Goal: Transaction & Acquisition: Purchase product/service

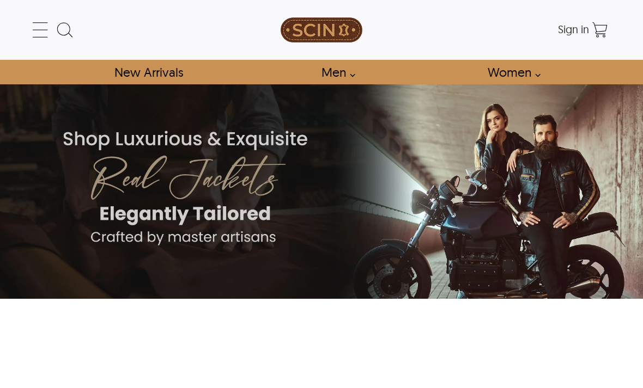
click at [352, 77] on link "Men" at bounding box center [335, 72] width 52 height 25
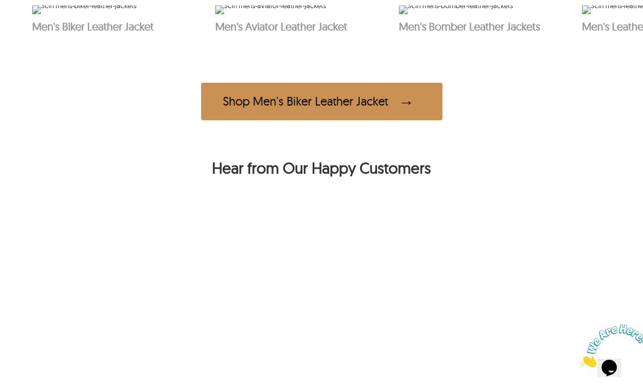
scroll to position [627, 0]
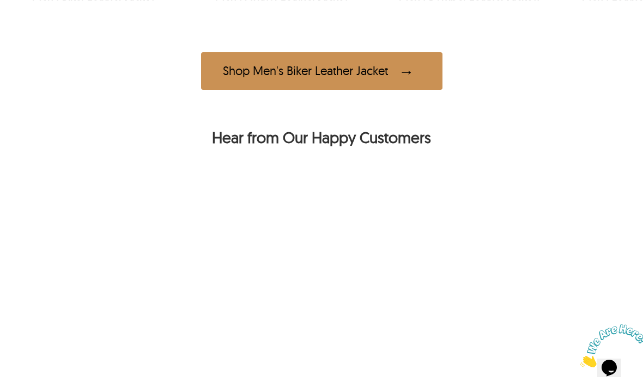
click at [381, 90] on div "Shop Men's Biker Leather Jacket" at bounding box center [321, 71] width 241 height 38
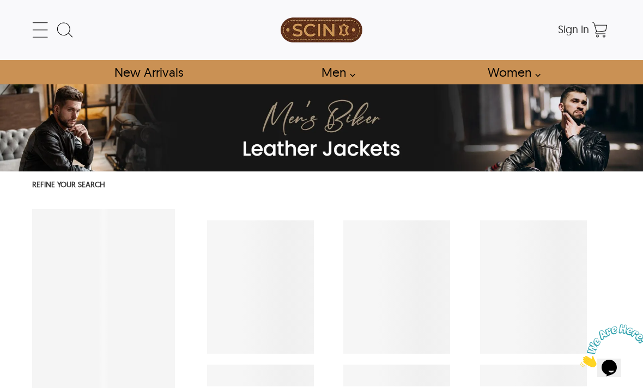
select select "********"
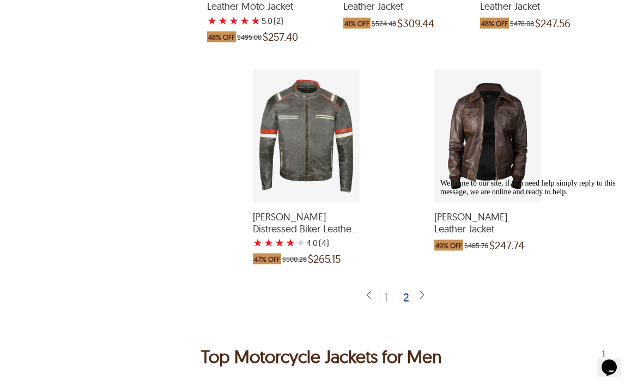
scroll to position [2374, 0]
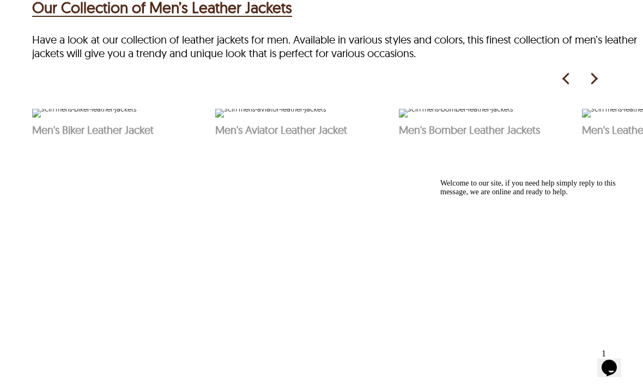
scroll to position [530, 0]
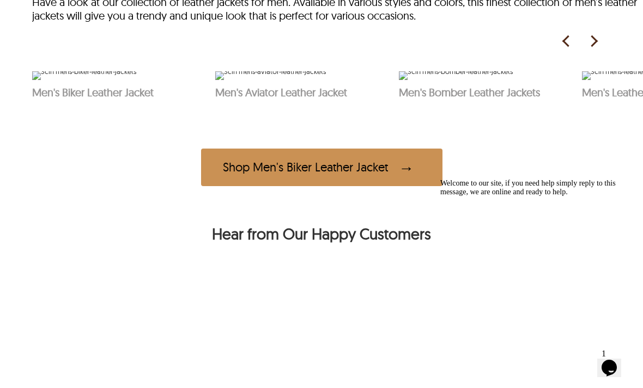
click at [621, 197] on div "Welcome to our site, if you need help simply reply to this message, we are onli…" at bounding box center [538, 187] width 196 height 17
click at [440, 179] on icon "Chat attention grabber" at bounding box center [440, 179] width 0 height 0
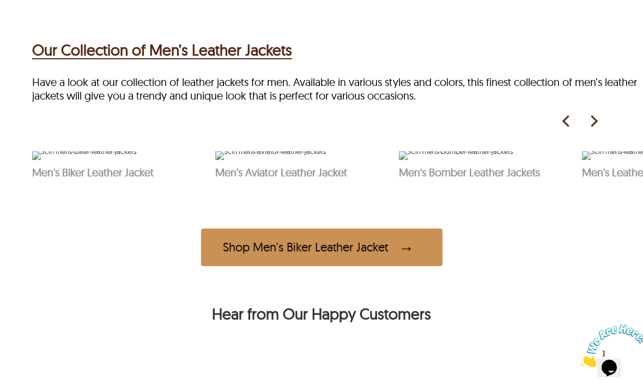
scroll to position [449, 0]
